Goal: Information Seeking & Learning: Learn about a topic

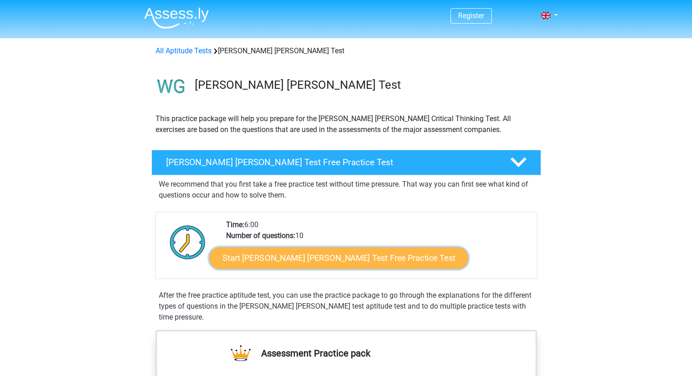
click at [354, 261] on link "Start [PERSON_NAME] [PERSON_NAME] Test Free Practice Test" at bounding box center [338, 258] width 259 height 22
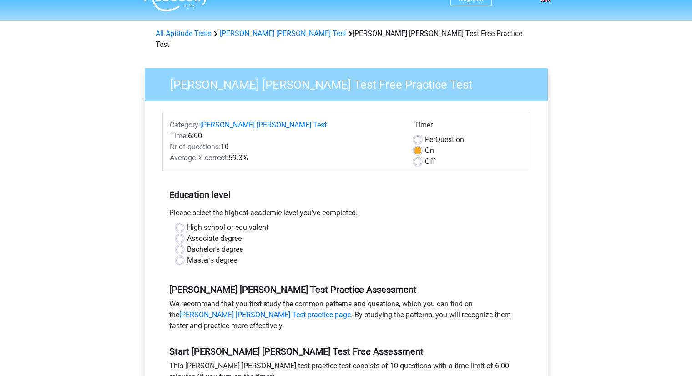
scroll to position [18, 0]
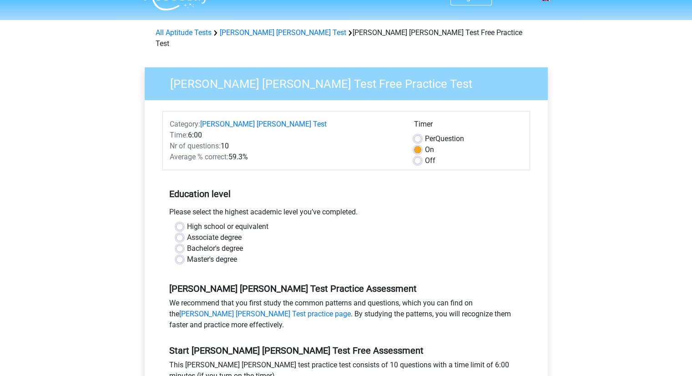
click at [187, 221] on label "High school or equivalent" at bounding box center [227, 226] width 81 height 11
click at [183, 221] on input "High school or equivalent" at bounding box center [179, 225] width 7 height 9
radio input "true"
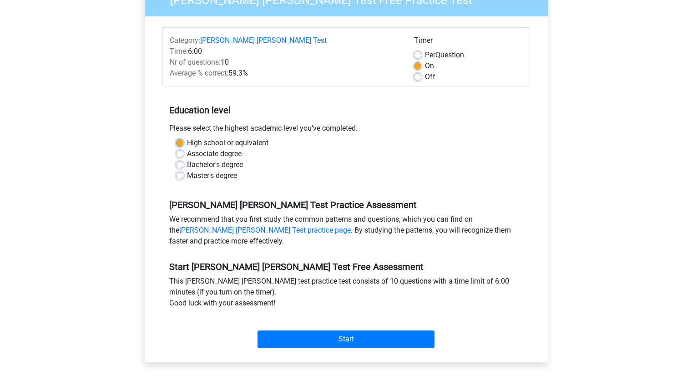
scroll to position [104, 0]
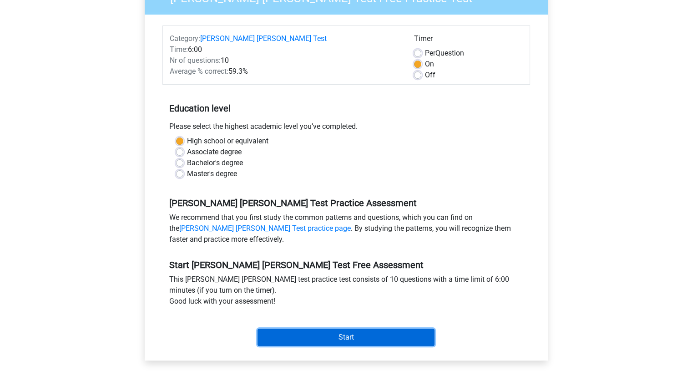
click at [304, 329] on input "Start" at bounding box center [346, 337] width 177 height 17
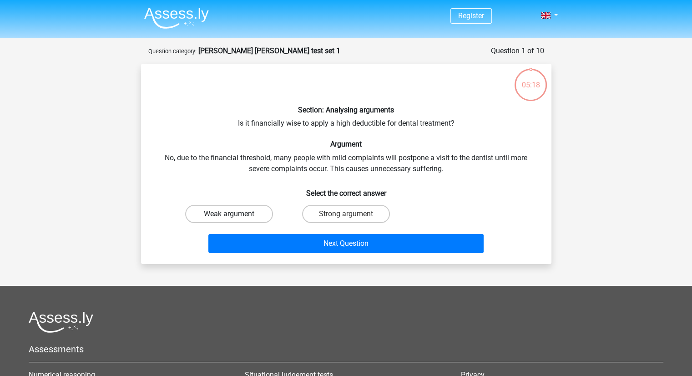
click at [254, 215] on label "Weak argument" at bounding box center [229, 214] width 88 height 18
click at [235, 215] on input "Weak argument" at bounding box center [232, 217] width 6 height 6
radio input "true"
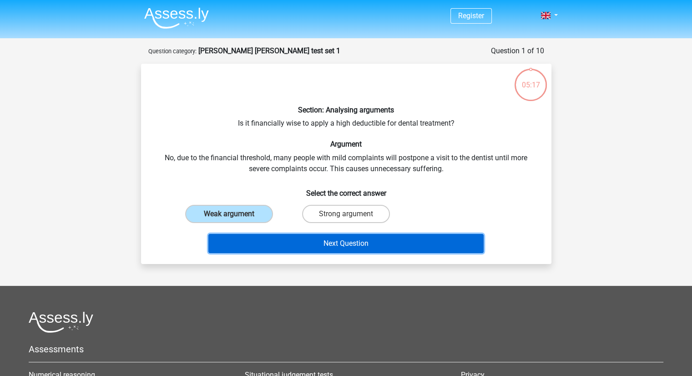
click at [281, 250] on button "Next Question" at bounding box center [345, 243] width 275 height 19
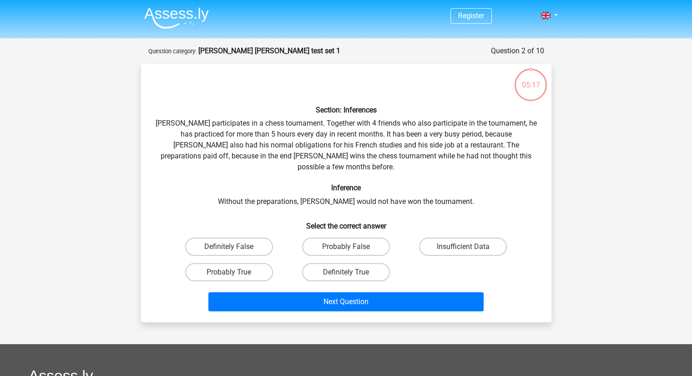
scroll to position [46, 0]
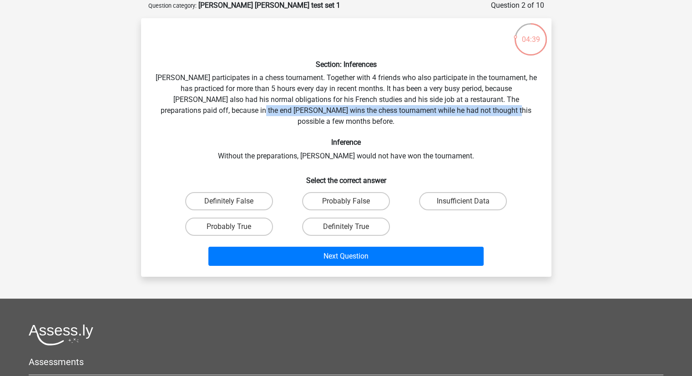
drag, startPoint x: 225, startPoint y: 112, endPoint x: 477, endPoint y: 111, distance: 252.2
click at [477, 111] on div "Section: Inferences Pablo participates in a chess tournament. Together with 4 f…" at bounding box center [346, 147] width 403 height 244
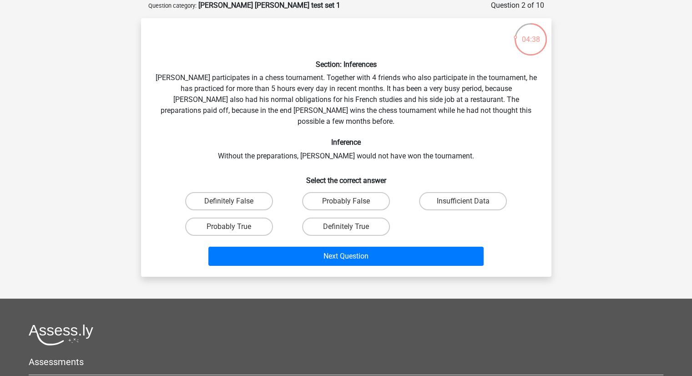
click at [420, 143] on div "Section: Inferences Pablo participates in a chess tournament. Together with 4 f…" at bounding box center [346, 147] width 403 height 244
click at [450, 192] on label "Insufficient Data" at bounding box center [463, 201] width 88 height 18
click at [463, 201] on input "Insufficient Data" at bounding box center [466, 204] width 6 height 6
radio input "true"
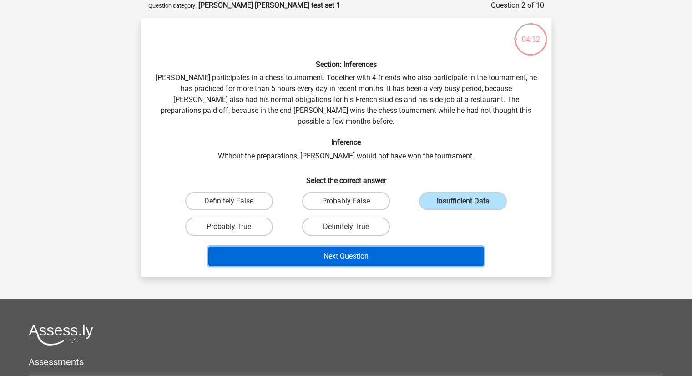
click at [320, 247] on button "Next Question" at bounding box center [345, 256] width 275 height 19
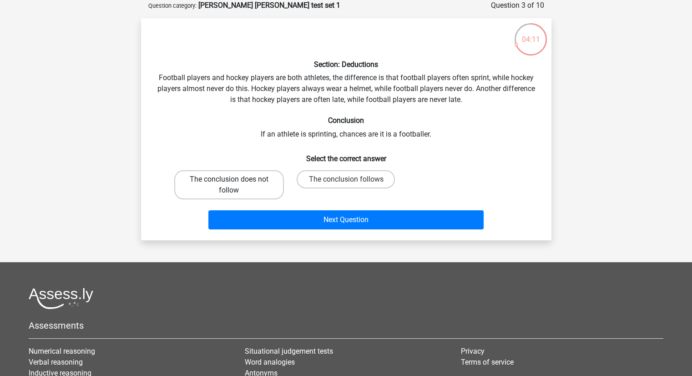
click at [254, 176] on label "The conclusion does not follow" at bounding box center [229, 184] width 110 height 29
click at [235, 179] on input "The conclusion does not follow" at bounding box center [232, 182] width 6 height 6
radio input "true"
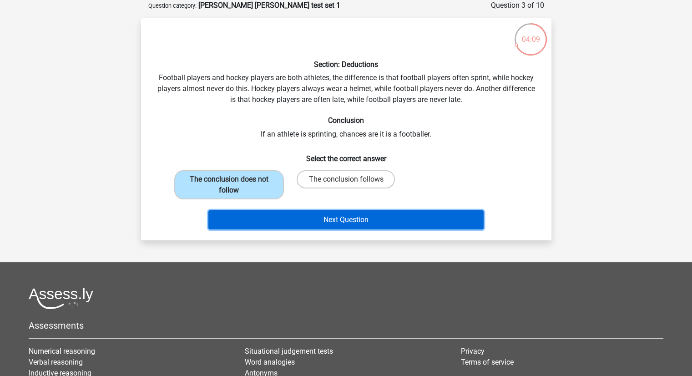
click at [365, 214] on button "Next Question" at bounding box center [345, 219] width 275 height 19
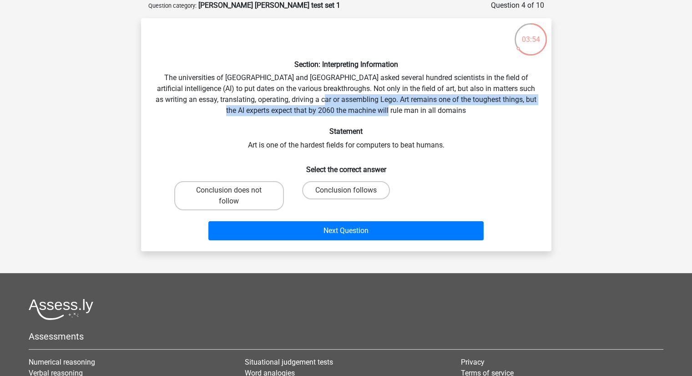
drag, startPoint x: 348, startPoint y: 100, endPoint x: 454, endPoint y: 110, distance: 106.5
click at [454, 110] on div "Section: Interpreting Information The universities of Oxford and Yale asked sev…" at bounding box center [346, 134] width 403 height 218
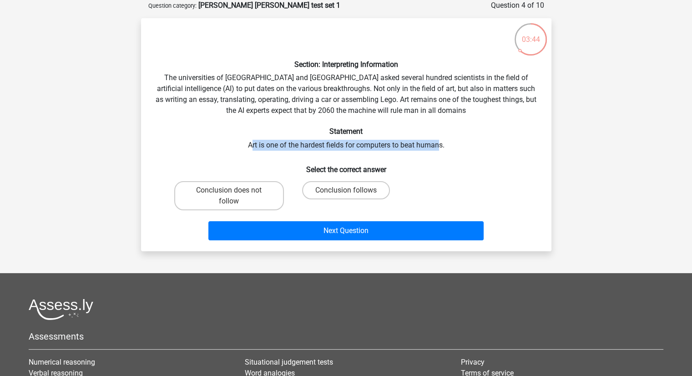
drag, startPoint x: 252, startPoint y: 145, endPoint x: 438, endPoint y: 147, distance: 186.7
click at [438, 147] on div "Section: Interpreting Information The universities of Oxford and Yale asked sev…" at bounding box center [346, 134] width 403 height 218
click at [382, 137] on div "Section: Interpreting Information The universities of Oxford and Yale asked sev…" at bounding box center [346, 134] width 403 height 218
click at [253, 145] on div "Section: Interpreting Information The universities of Oxford and Yale asked sev…" at bounding box center [346, 134] width 403 height 218
click at [264, 144] on div "Section: Interpreting Information The universities of Oxford and Yale asked sev…" at bounding box center [346, 134] width 403 height 218
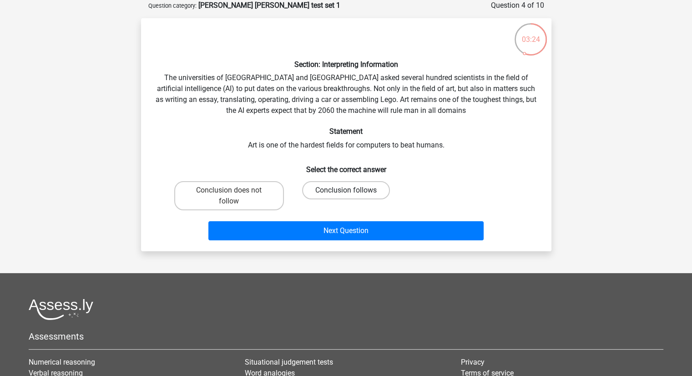
click at [324, 184] on label "Conclusion follows" at bounding box center [346, 190] width 88 height 18
click at [346, 190] on input "Conclusion follows" at bounding box center [349, 193] width 6 height 6
radio input "true"
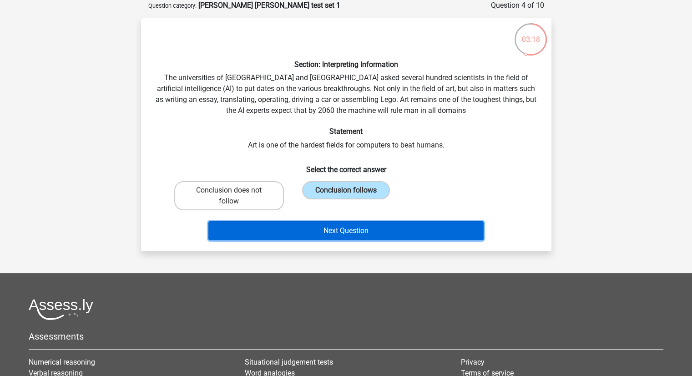
click at [309, 226] on button "Next Question" at bounding box center [345, 230] width 275 height 19
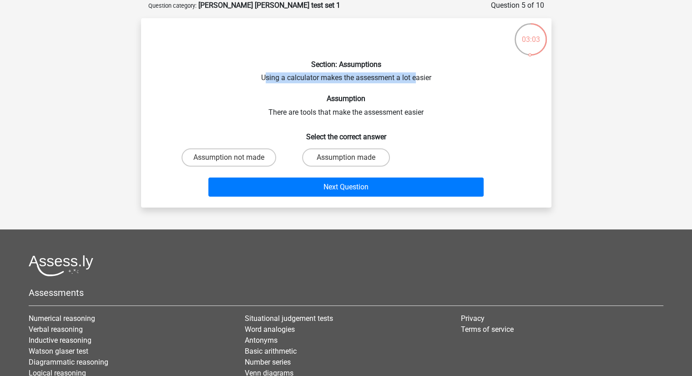
drag, startPoint x: 264, startPoint y: 81, endPoint x: 418, endPoint y: 77, distance: 153.9
click at [418, 77] on div "Section: Assumptions Using a calculator makes the assessment a lot easier Assum…" at bounding box center [346, 112] width 403 height 175
click at [405, 85] on div "Section: Assumptions Using a calculator makes the assessment a lot easier Assum…" at bounding box center [346, 112] width 403 height 175
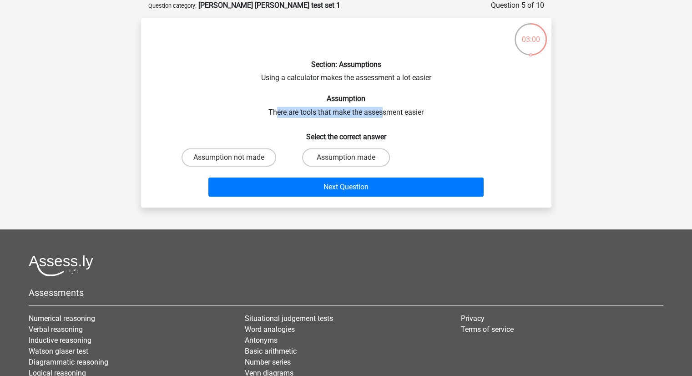
drag, startPoint x: 276, startPoint y: 113, endPoint x: 388, endPoint y: 108, distance: 112.1
click at [382, 108] on div "Section: Assumptions Using a calculator makes the assessment a lot easier Assum…" at bounding box center [346, 112] width 403 height 175
drag, startPoint x: 388, startPoint y: 108, endPoint x: 387, endPoint y: 115, distance: 7.3
click at [387, 115] on div "Section: Assumptions Using a calculator makes the assessment a lot easier Assum…" at bounding box center [346, 112] width 403 height 175
drag, startPoint x: 387, startPoint y: 115, endPoint x: 282, endPoint y: 113, distance: 105.2
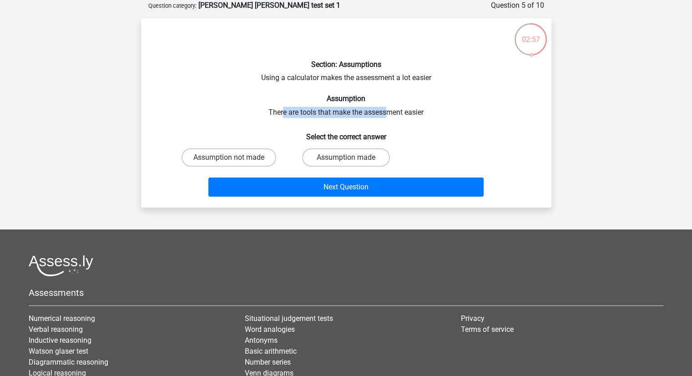
click at [282, 113] on div "Section: Assumptions Using a calculator makes the assessment a lot easier Assum…" at bounding box center [346, 112] width 403 height 175
click at [246, 161] on label "Assumption not made" at bounding box center [229, 157] width 95 height 18
click at [235, 161] on input "Assumption not made" at bounding box center [232, 160] width 6 height 6
radio input "true"
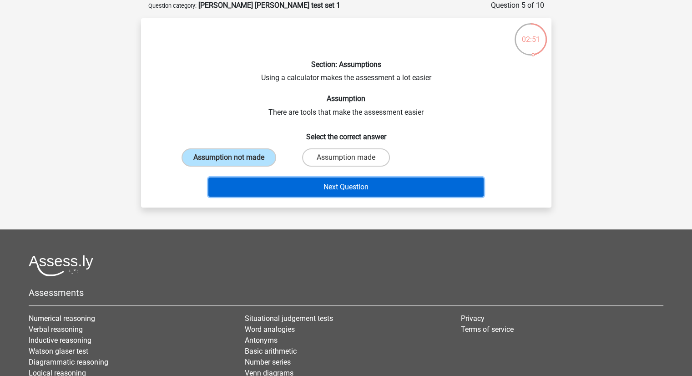
click at [336, 185] on button "Next Question" at bounding box center [345, 187] width 275 height 19
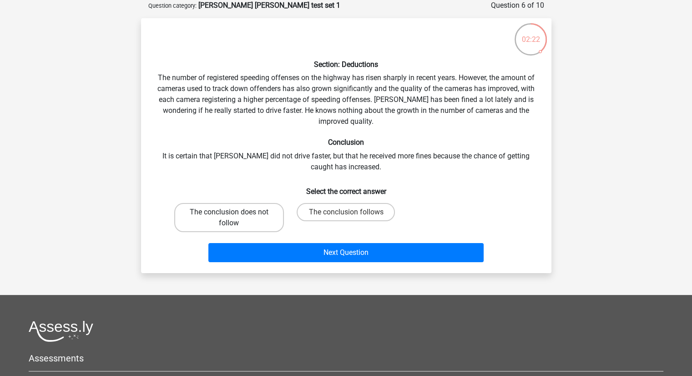
click at [261, 208] on label "The conclusion does not follow" at bounding box center [229, 217] width 110 height 29
click at [235, 212] on input "The conclusion does not follow" at bounding box center [232, 215] width 6 height 6
radio input "true"
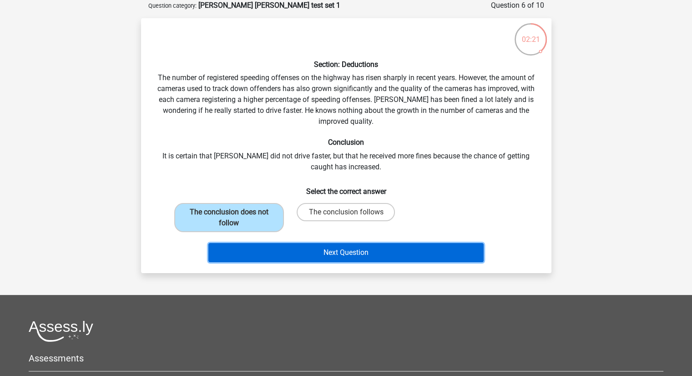
click at [315, 249] on button "Next Question" at bounding box center [345, 252] width 275 height 19
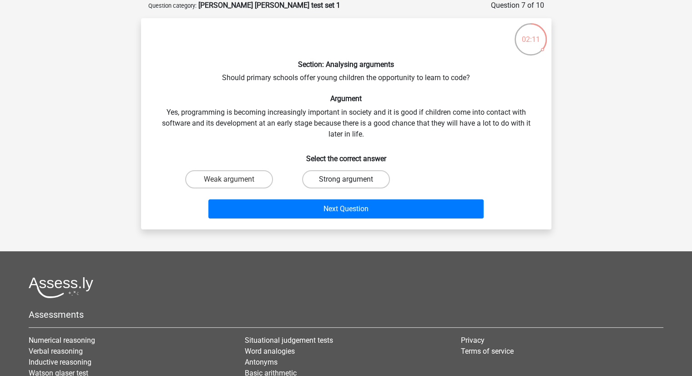
click at [335, 179] on label "Strong argument" at bounding box center [346, 179] width 88 height 18
click at [346, 179] on input "Strong argument" at bounding box center [349, 182] width 6 height 6
radio input "true"
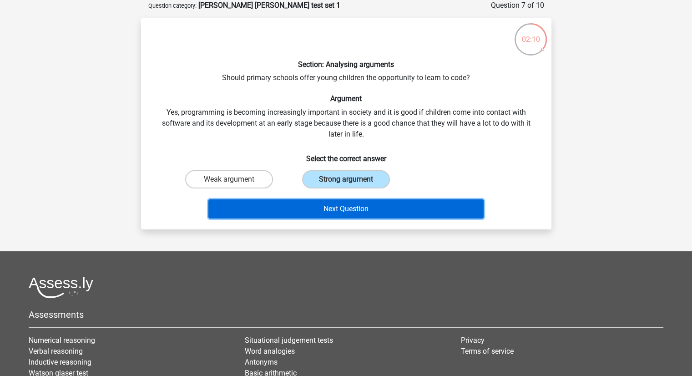
click at [329, 214] on button "Next Question" at bounding box center [345, 208] width 275 height 19
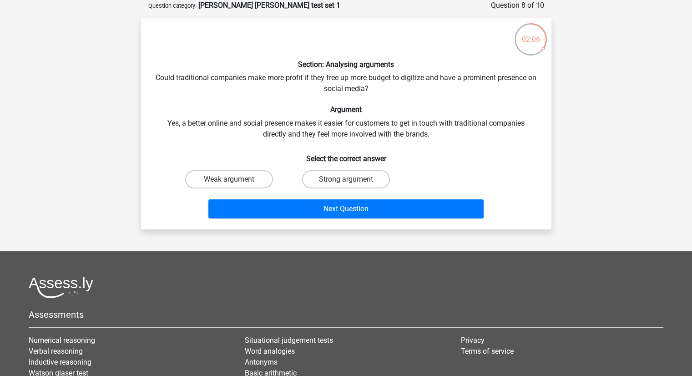
scroll to position [43, 0]
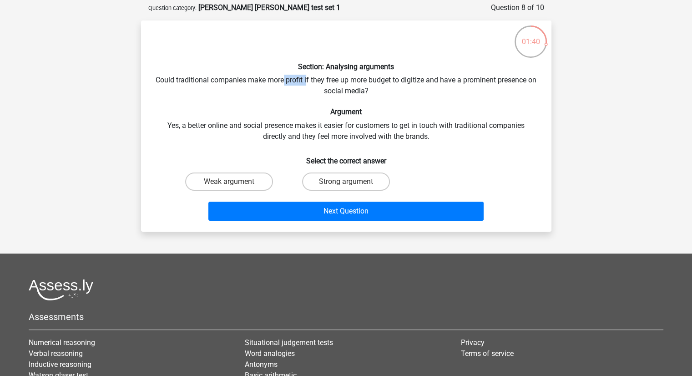
drag, startPoint x: 287, startPoint y: 80, endPoint x: 310, endPoint y: 79, distance: 22.8
click at [310, 79] on div "Section: Analysing arguments Could traditional companies make more profit if th…" at bounding box center [346, 126] width 403 height 197
drag, startPoint x: 331, startPoint y: 147, endPoint x: 337, endPoint y: 131, distance: 17.3
click at [337, 131] on div "Section: Analysing arguments Could traditional companies make more profit if th…" at bounding box center [346, 126] width 403 height 197
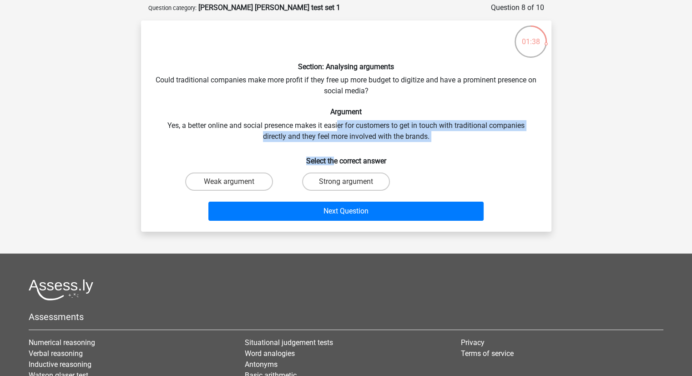
click at [300, 140] on div "Section: Analysing arguments Could traditional companies make more profit if th…" at bounding box center [346, 126] width 403 height 197
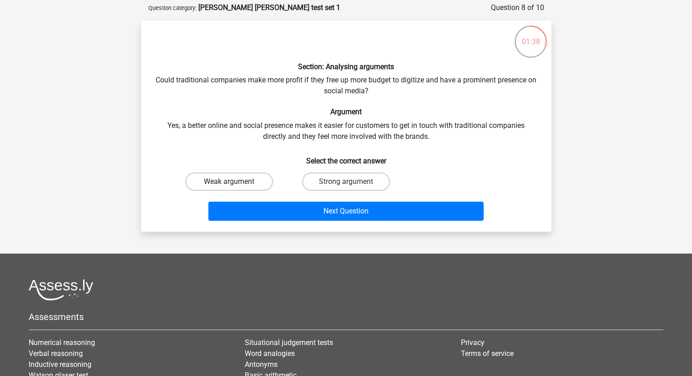
click at [244, 177] on label "Weak argument" at bounding box center [229, 182] width 88 height 18
click at [235, 182] on input "Weak argument" at bounding box center [232, 185] width 6 height 6
radio input "true"
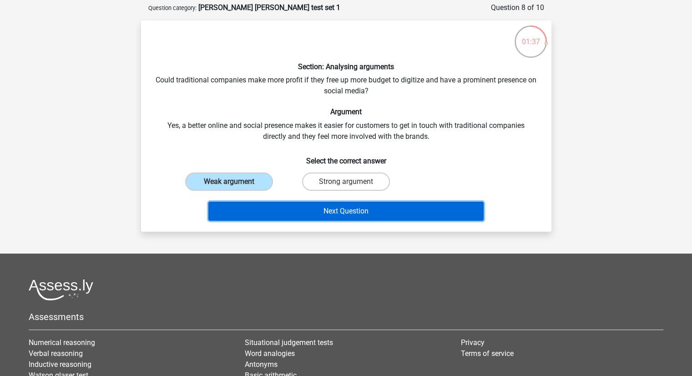
click at [317, 212] on button "Next Question" at bounding box center [345, 211] width 275 height 19
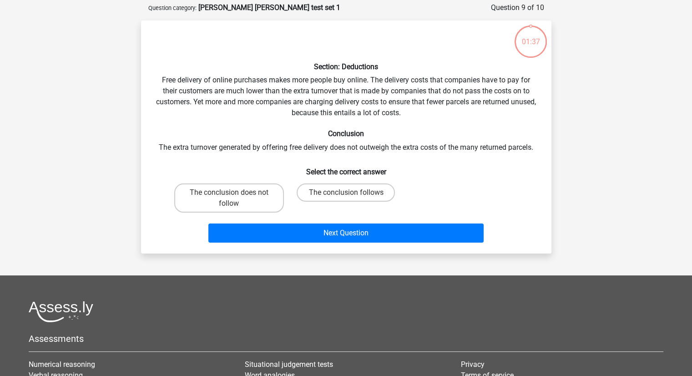
scroll to position [46, 0]
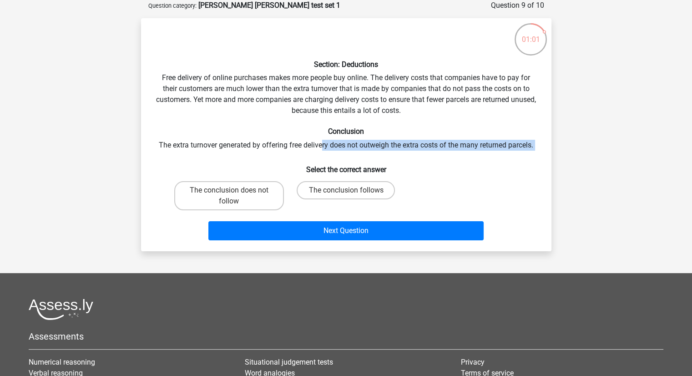
drag, startPoint x: 218, startPoint y: 152, endPoint x: 320, endPoint y: 140, distance: 102.8
click at [320, 140] on div "Section: Deductions Free delivery of online purchases makes more people buy onl…" at bounding box center [346, 134] width 403 height 218
click at [392, 162] on h6 "Select the correct answer" at bounding box center [346, 166] width 381 height 16
click at [349, 187] on label "The conclusion follows" at bounding box center [346, 190] width 98 height 18
click at [349, 190] on input "The conclusion follows" at bounding box center [349, 193] width 6 height 6
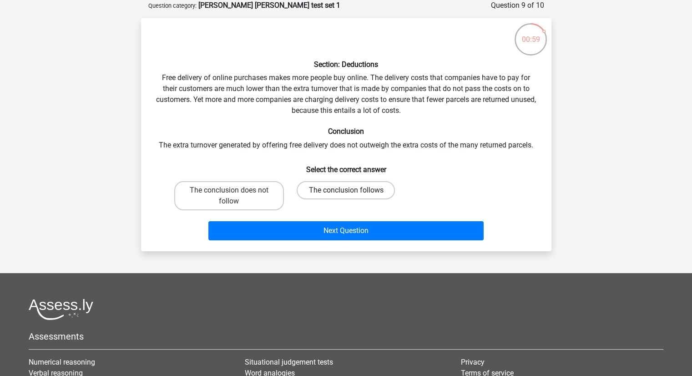
radio input "true"
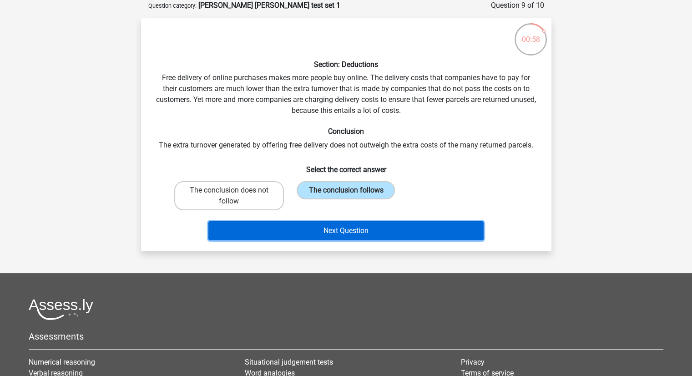
click at [363, 236] on button "Next Question" at bounding box center [345, 230] width 275 height 19
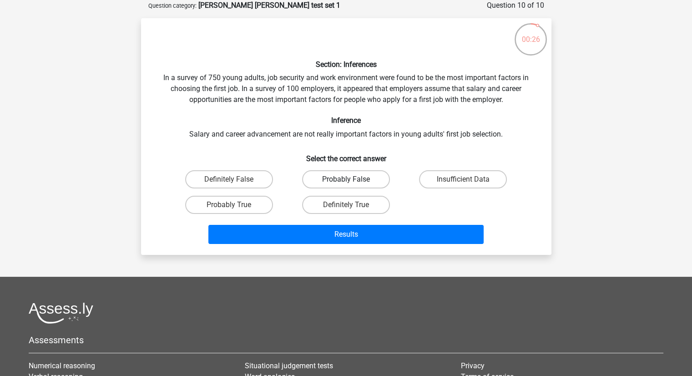
click at [315, 180] on label "Probably False" at bounding box center [346, 179] width 88 height 18
click at [346, 180] on input "Probably False" at bounding box center [349, 182] width 6 height 6
radio input "true"
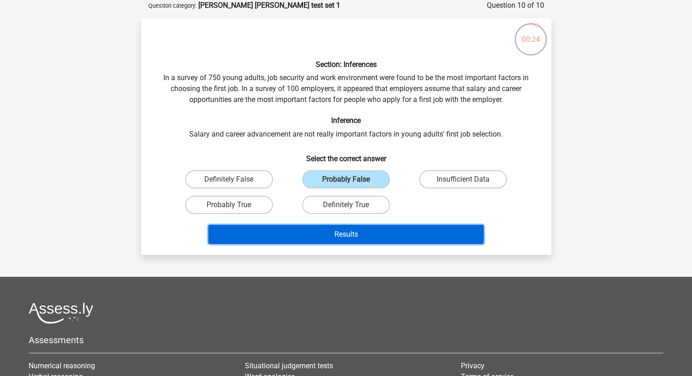
click at [361, 239] on button "Results" at bounding box center [345, 234] width 275 height 19
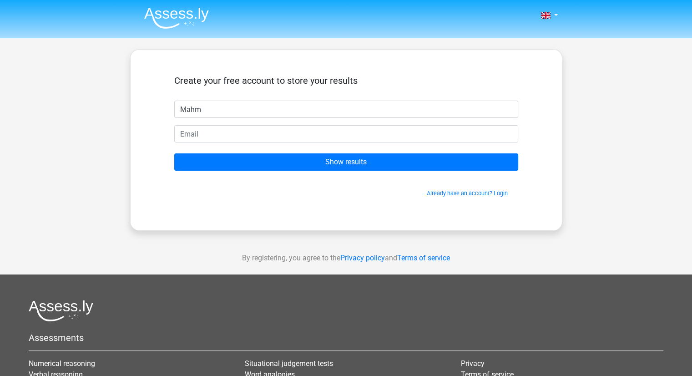
type input "[PERSON_NAME]"
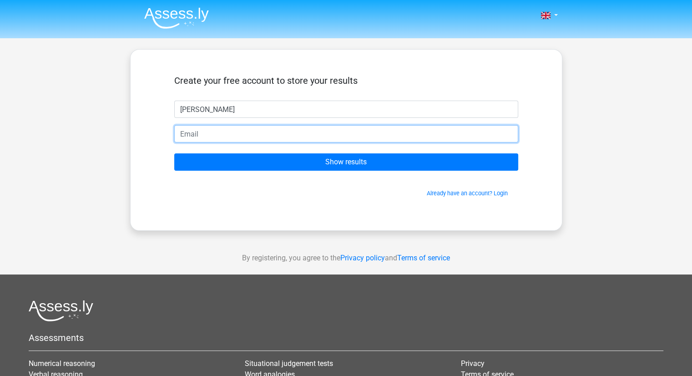
click at [229, 131] on input "email" at bounding box center [346, 133] width 344 height 17
type input "[EMAIL_ADDRESS][DOMAIN_NAME]"
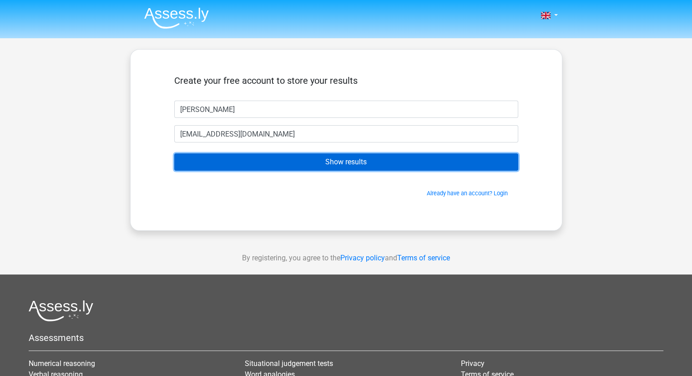
click at [265, 160] on input "Show results" at bounding box center [346, 161] width 344 height 17
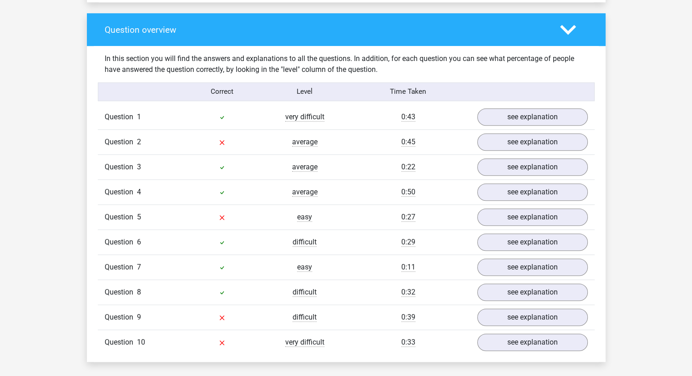
scroll to position [699, 0]
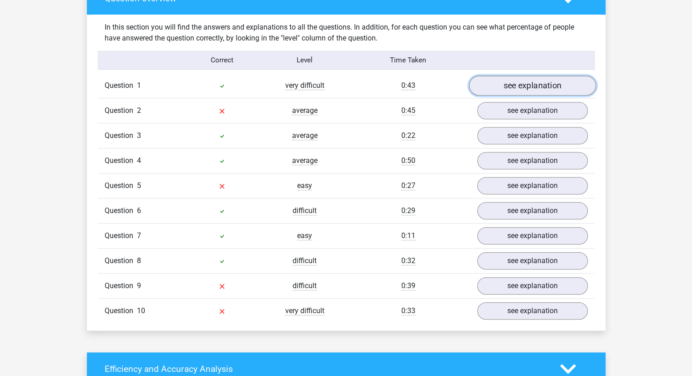
click at [520, 76] on link "see explanation" at bounding box center [532, 86] width 127 height 20
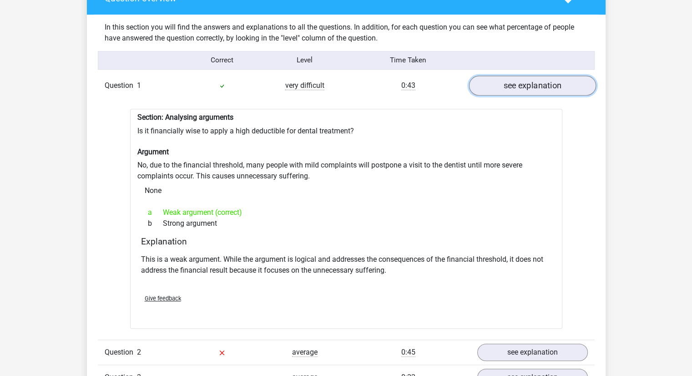
click at [535, 76] on link "see explanation" at bounding box center [532, 86] width 127 height 20
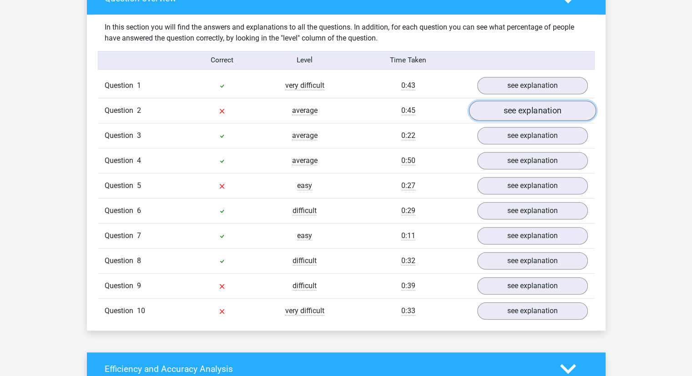
click at [532, 102] on link "see explanation" at bounding box center [532, 111] width 127 height 20
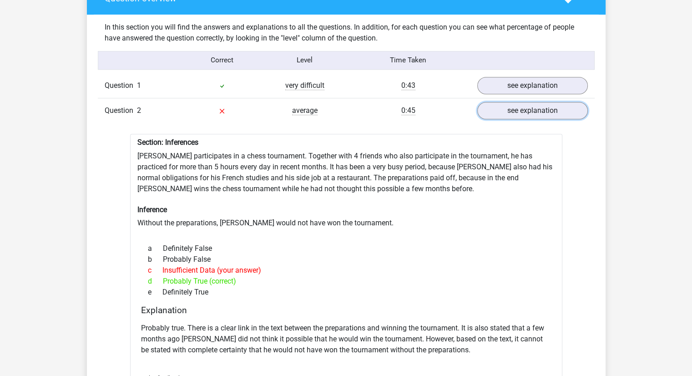
scroll to position [706, 0]
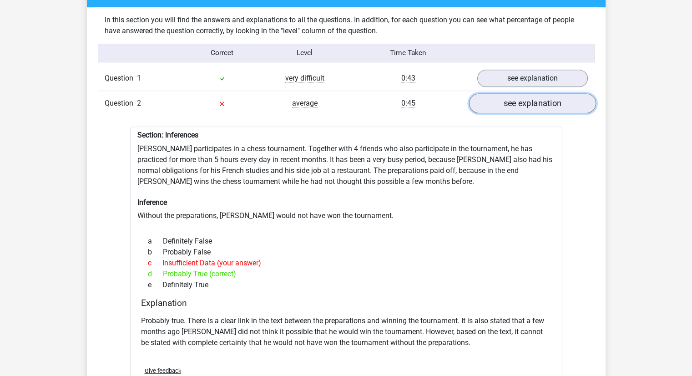
click at [513, 93] on link "see explanation" at bounding box center [532, 103] width 127 height 20
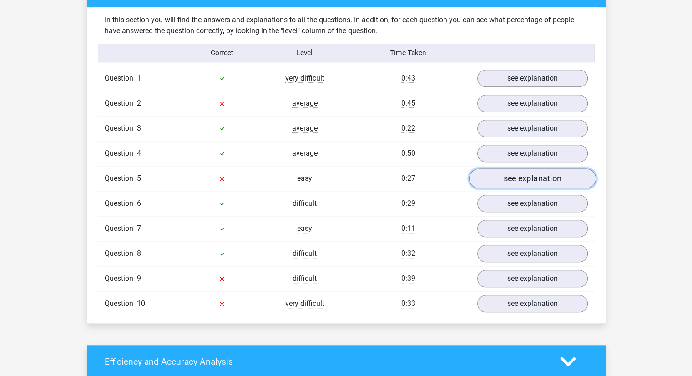
click at [537, 172] on link "see explanation" at bounding box center [532, 178] width 127 height 20
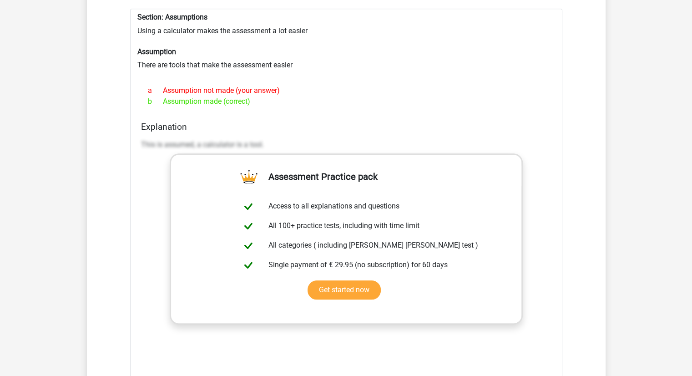
scroll to position [900, 0]
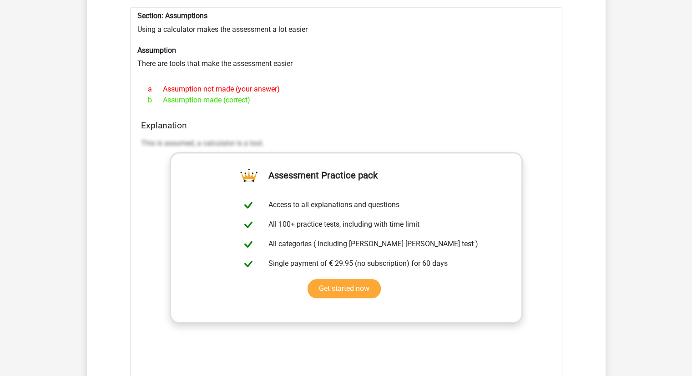
click at [269, 123] on div "Explanation This is assumed, a calculator is a tool." at bounding box center [346, 263] width 418 height 287
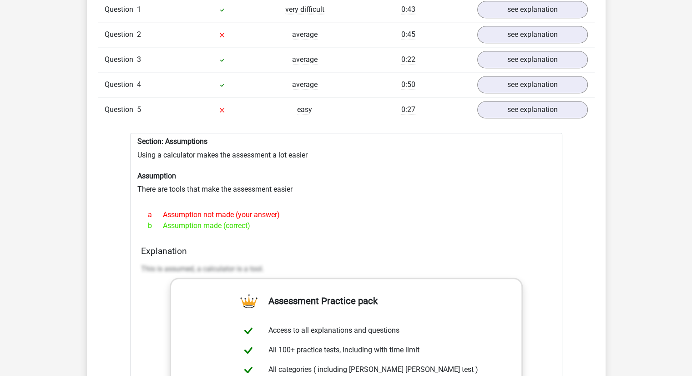
scroll to position [772, 0]
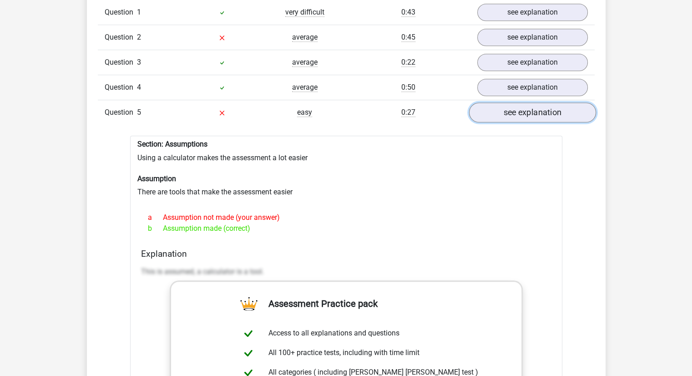
click at [494, 112] on link "see explanation" at bounding box center [532, 112] width 127 height 20
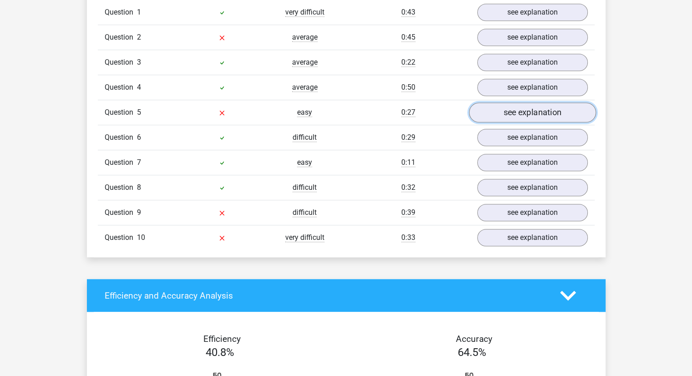
click at [494, 112] on link "see explanation" at bounding box center [532, 112] width 127 height 20
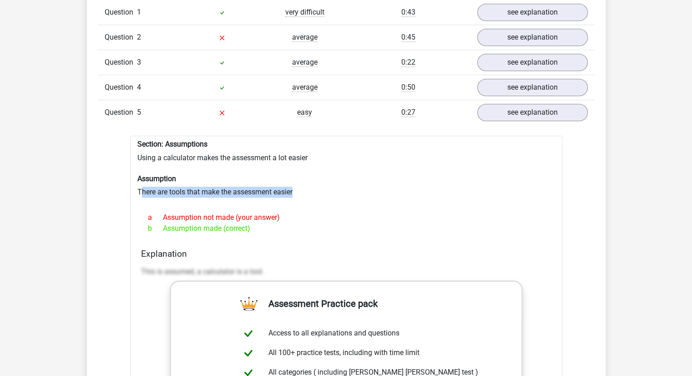
drag, startPoint x: 142, startPoint y: 185, endPoint x: 315, endPoint y: 183, distance: 173.0
click at [315, 183] on div "Section: Assumptions Using a calculator makes the assessment a lot easier Assum…" at bounding box center [346, 357] width 432 height 442
click at [211, 155] on div "Section: Assumptions Using a calculator makes the assessment a lot easier Assum…" at bounding box center [346, 357] width 432 height 442
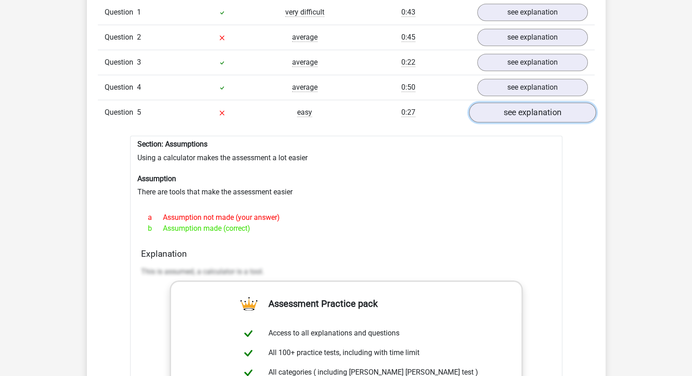
click at [560, 107] on link "see explanation" at bounding box center [532, 112] width 127 height 20
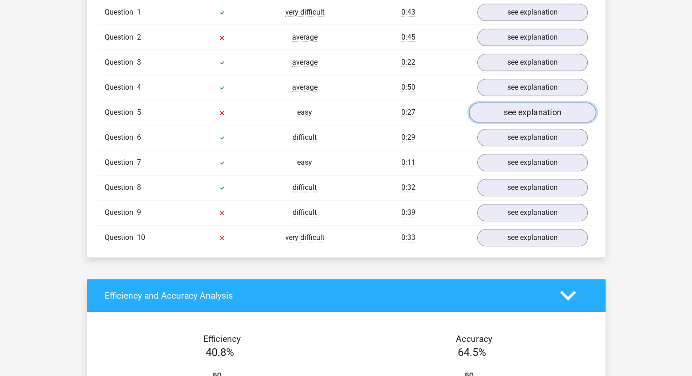
click at [560, 107] on link "see explanation" at bounding box center [532, 112] width 127 height 20
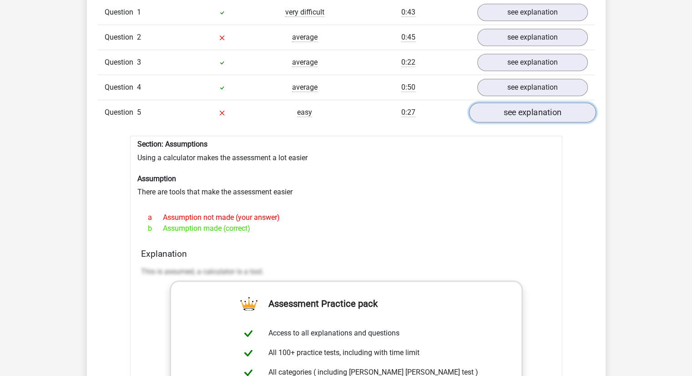
click at [560, 107] on link "see explanation" at bounding box center [532, 112] width 127 height 20
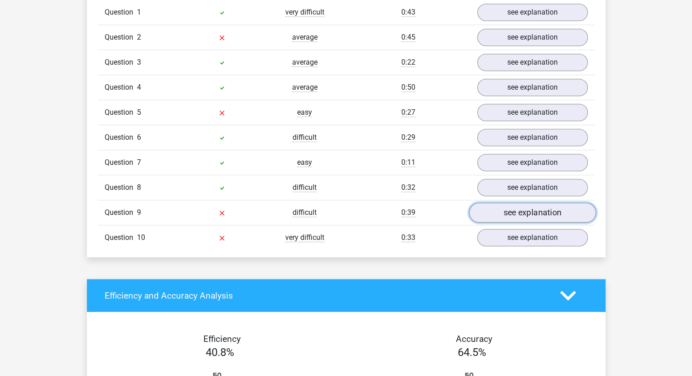
click at [523, 211] on link "see explanation" at bounding box center [532, 213] width 127 height 20
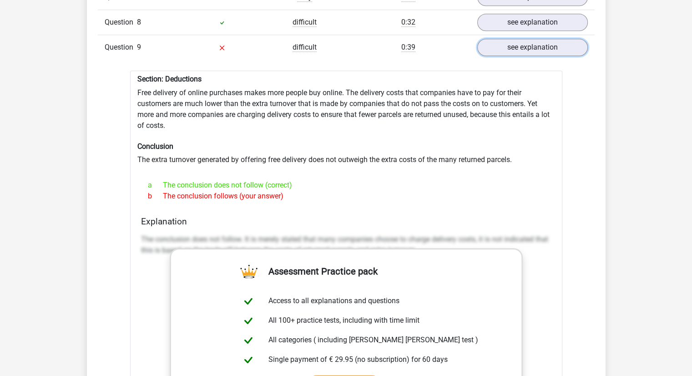
scroll to position [936, 0]
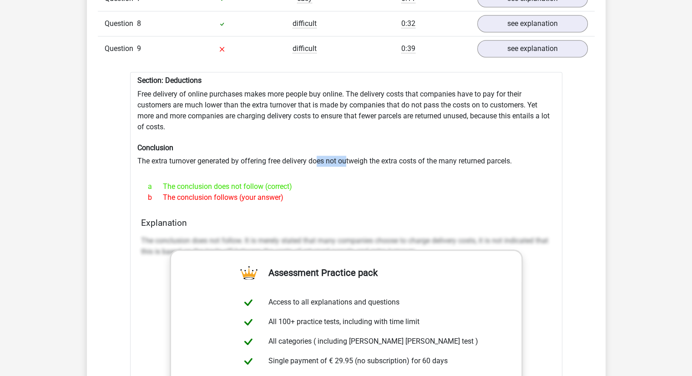
drag, startPoint x: 317, startPoint y: 151, endPoint x: 346, endPoint y: 152, distance: 29.1
click at [346, 152] on div "Section: Deductions Free delivery of online purchases makes more people buy onl…" at bounding box center [346, 309] width 432 height 475
click at [231, 157] on div "Section: Deductions Free delivery of online purchases makes more people buy onl…" at bounding box center [346, 309] width 432 height 475
click at [542, 45] on link "see explanation" at bounding box center [532, 49] width 127 height 20
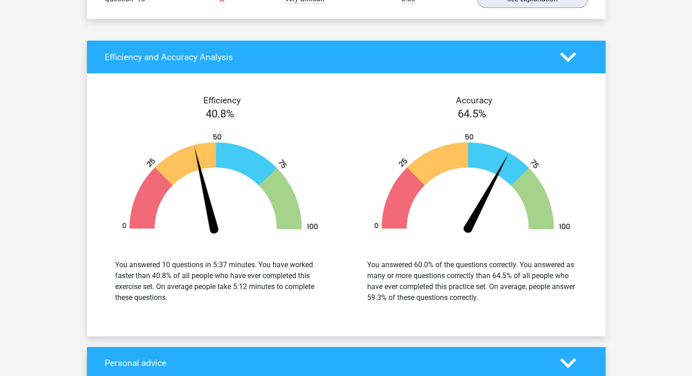
scroll to position [1012, 0]
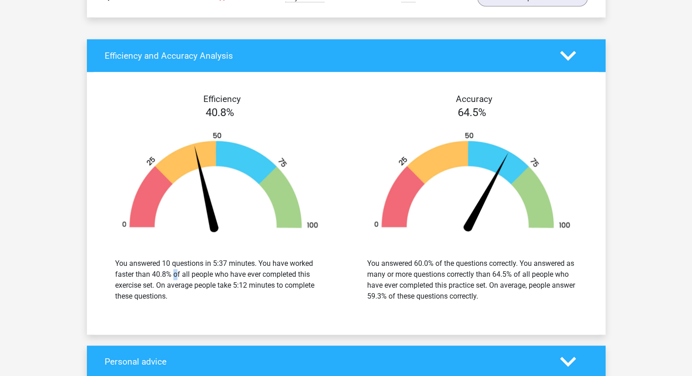
drag, startPoint x: 156, startPoint y: 264, endPoint x: 174, endPoint y: 264, distance: 18.7
click at [174, 264] on div "You answered 10 questions in 5:37 minutes. You have worked faster than 40.8% of…" at bounding box center [220, 280] width 210 height 44
click at [137, 288] on div "You answered 10 questions in 5:37 minutes. You have worked faster than 40.8% of…" at bounding box center [220, 280] width 210 height 44
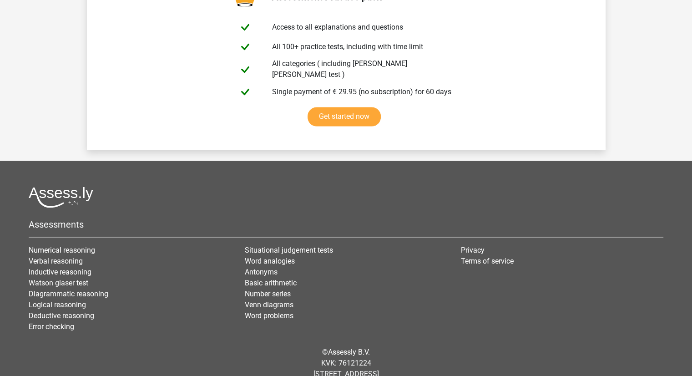
scroll to position [1569, 0]
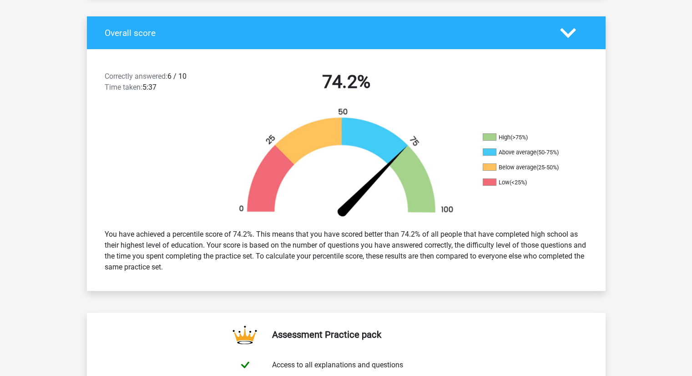
scroll to position [185, 0]
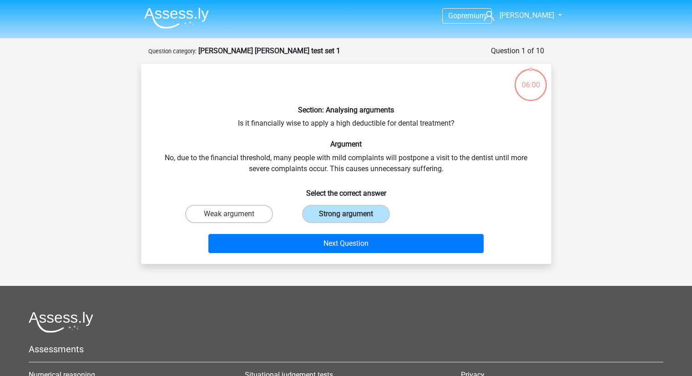
scroll to position [46, 0]
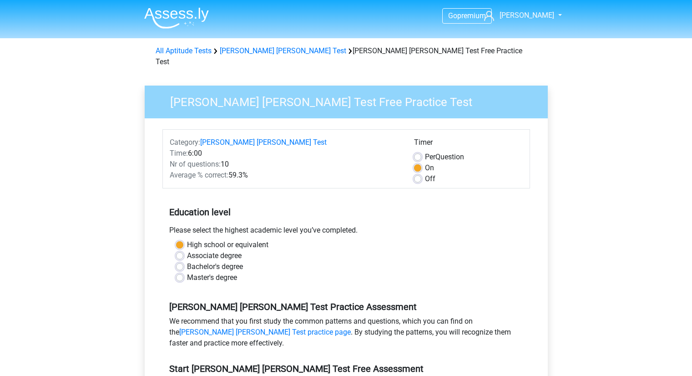
scroll to position [104, 0]
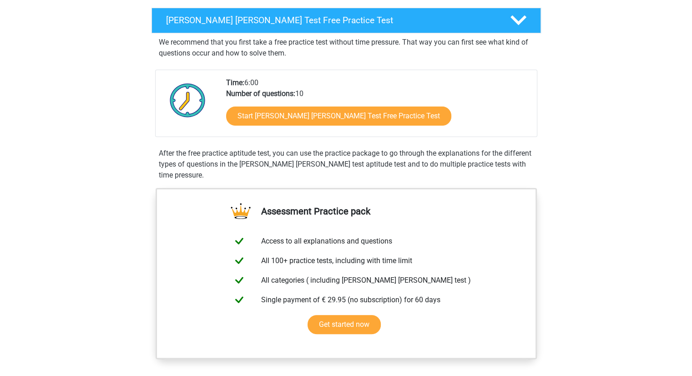
scroll to position [142, 0]
